Goal: Find specific page/section: Find specific page/section

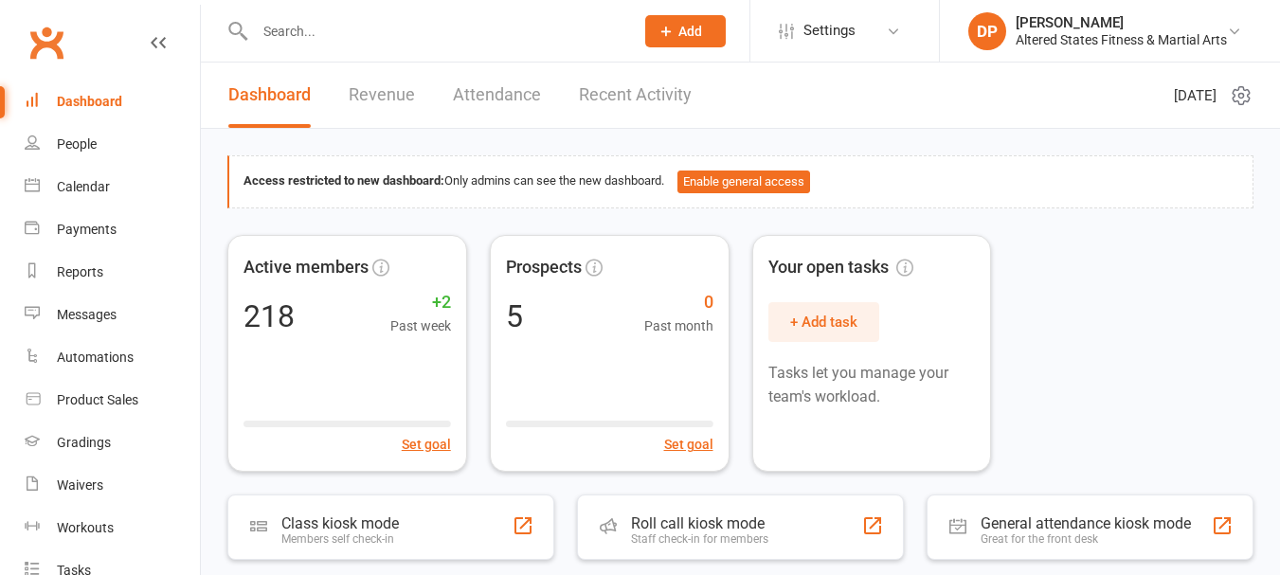
click at [278, 38] on input "text" at bounding box center [434, 31] width 371 height 27
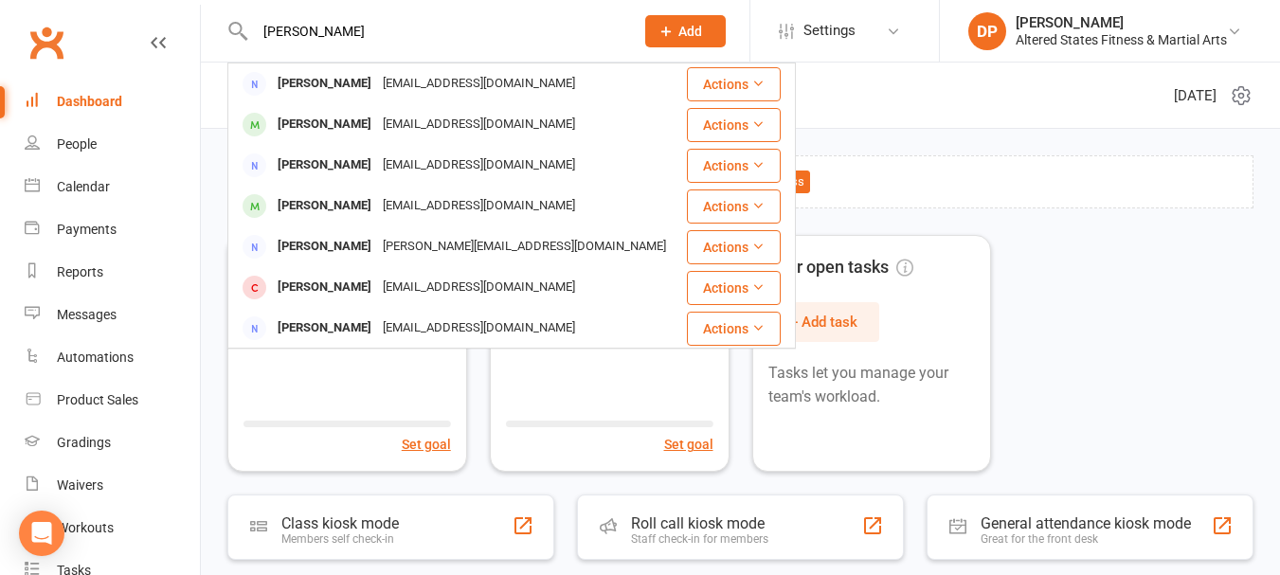
drag, startPoint x: 290, startPoint y: 29, endPoint x: 250, endPoint y: 33, distance: 40.0
click at [250, 33] on input "[PERSON_NAME]" at bounding box center [434, 31] width 371 height 27
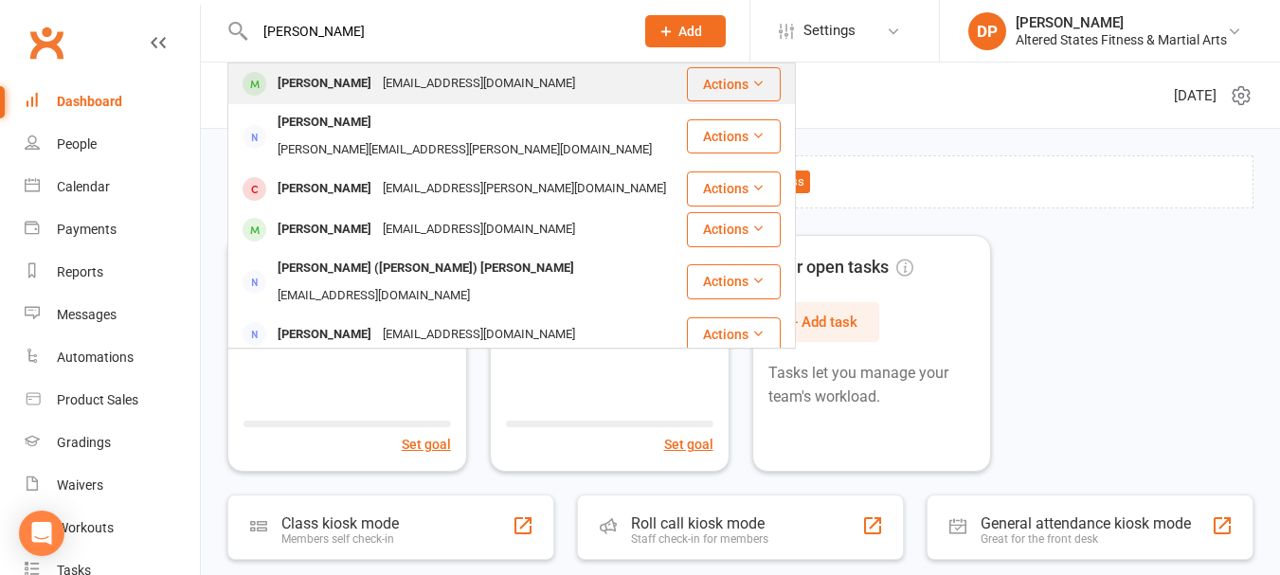
type input "[PERSON_NAME]"
click at [318, 86] on div "[PERSON_NAME]" at bounding box center [324, 83] width 105 height 27
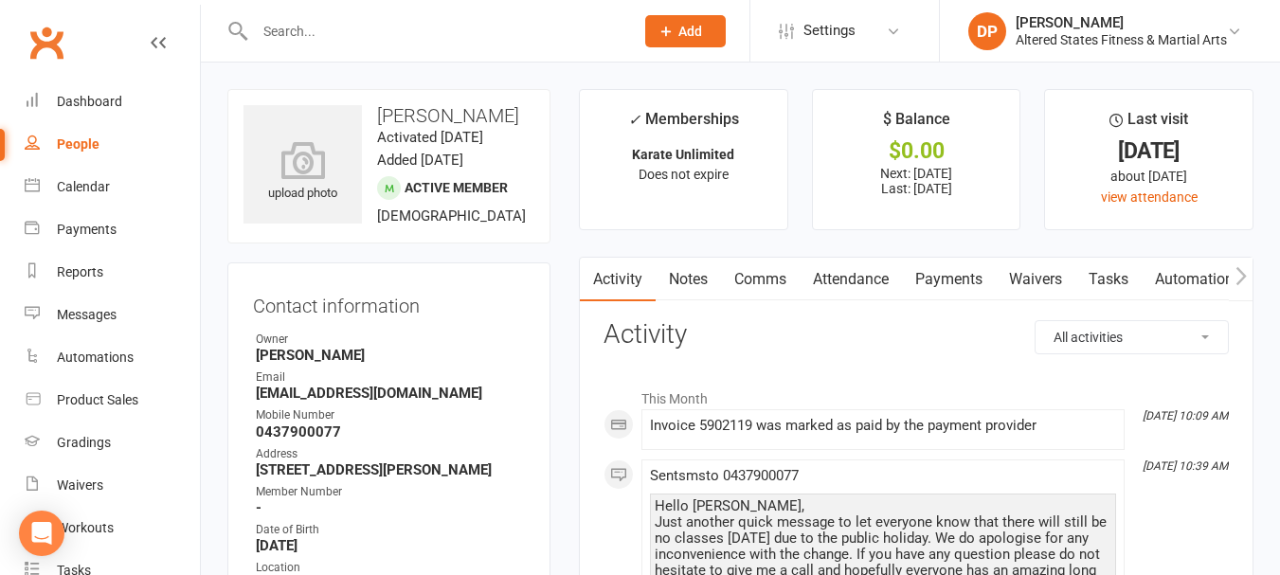
click at [946, 275] on link "Payments" at bounding box center [949, 280] width 94 height 44
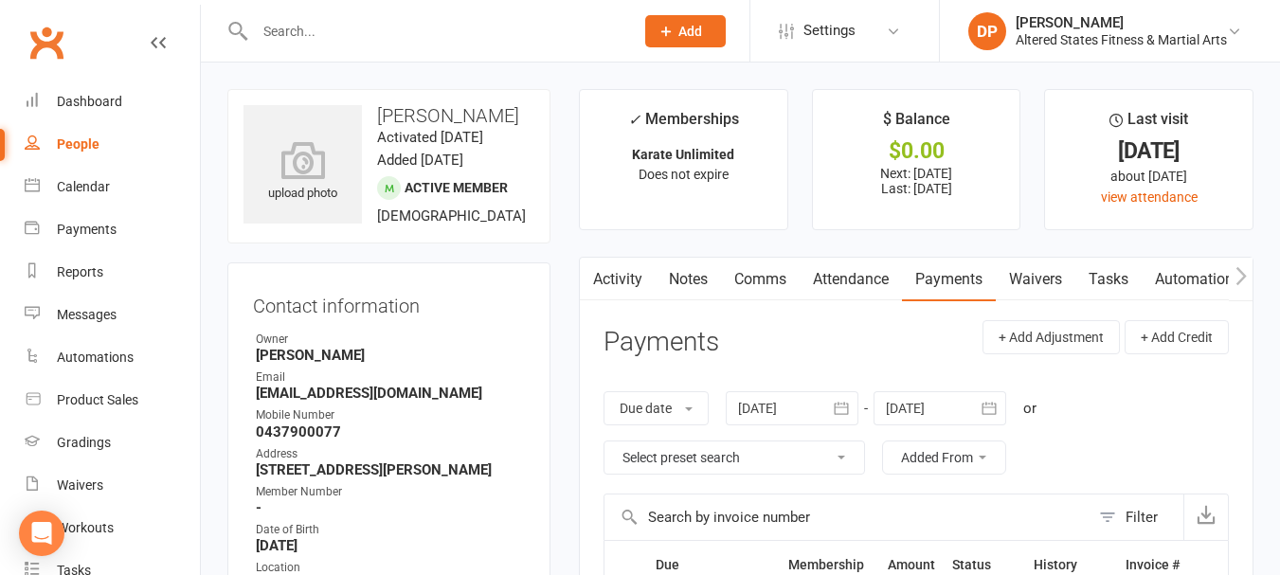
click at [835, 273] on link "Attendance" at bounding box center [851, 280] width 102 height 44
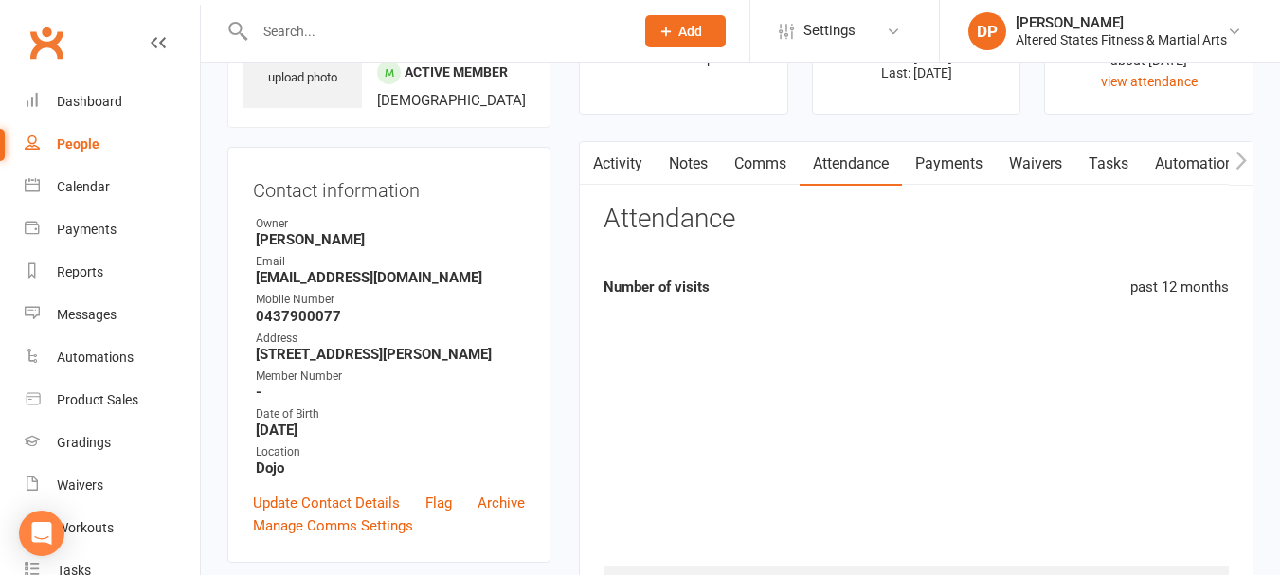
scroll to position [189, 0]
